Goal: Check status: Check status

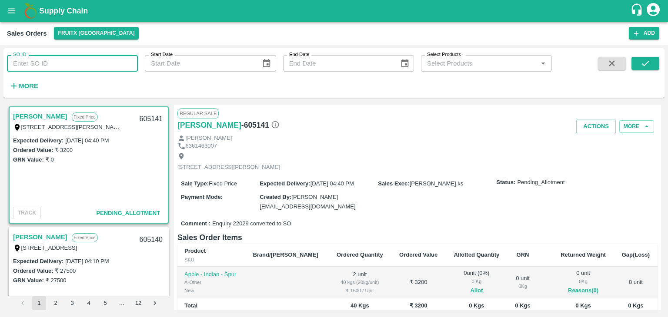
drag, startPoint x: 0, startPoint y: 0, endPoint x: 39, endPoint y: 60, distance: 72.0
click at [39, 60] on input "SO ID" at bounding box center [72, 63] width 131 height 17
type input "6"
type input "604708"
click at [642, 64] on icon "submit" at bounding box center [645, 64] width 10 height 10
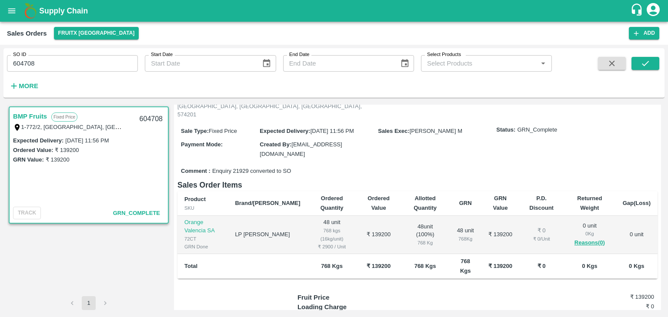
scroll to position [127, 0]
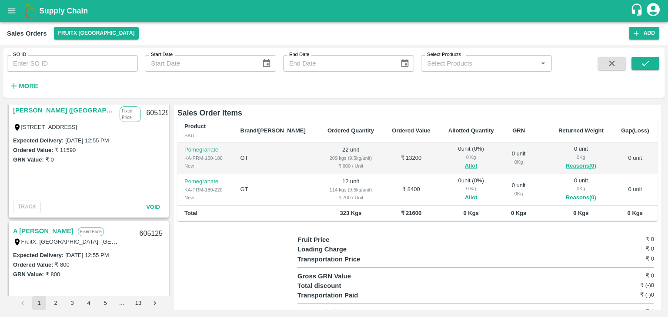
scroll to position [1596, 0]
